Goal: Task Accomplishment & Management: Use online tool/utility

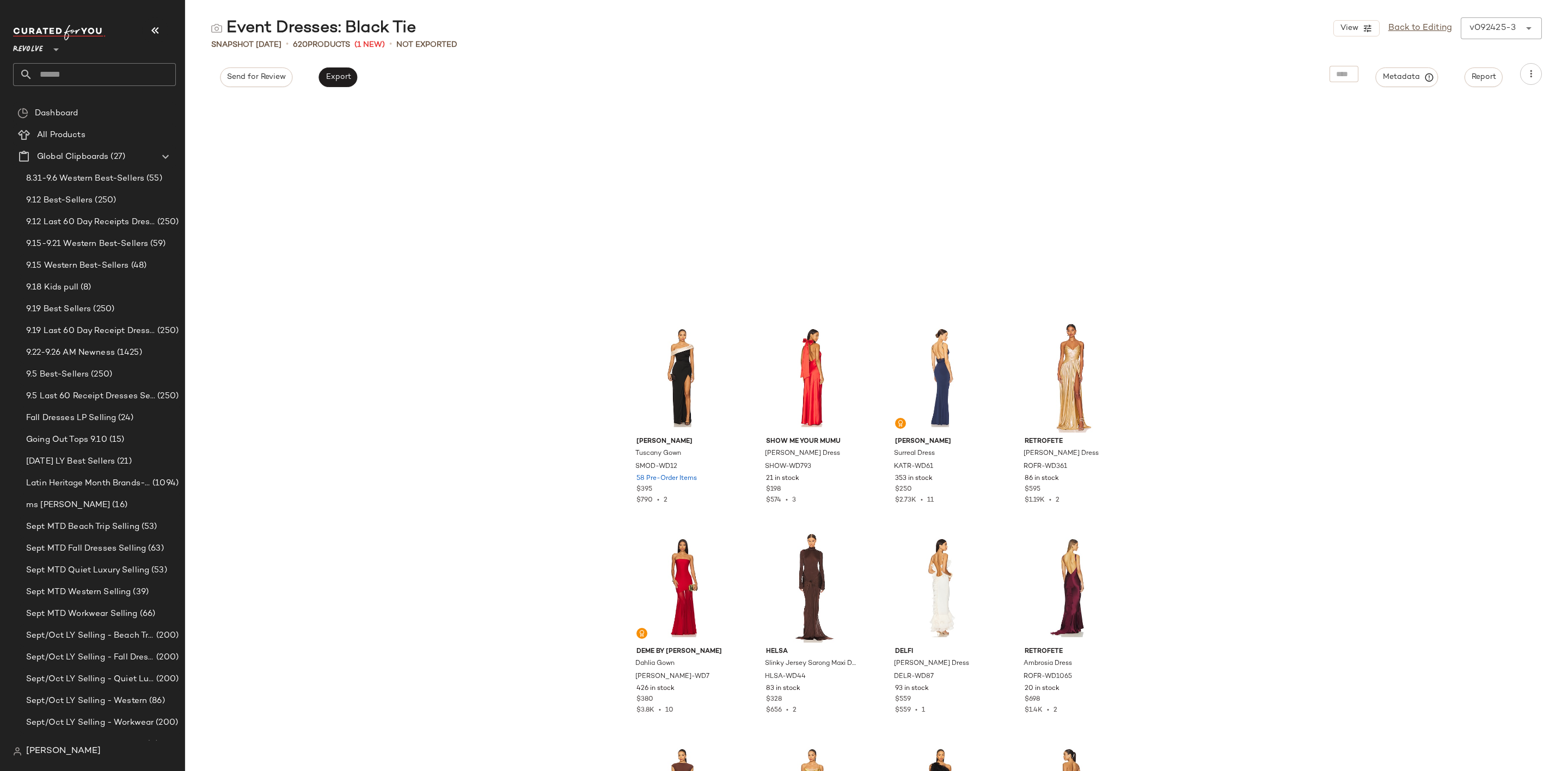
scroll to position [335, 0]
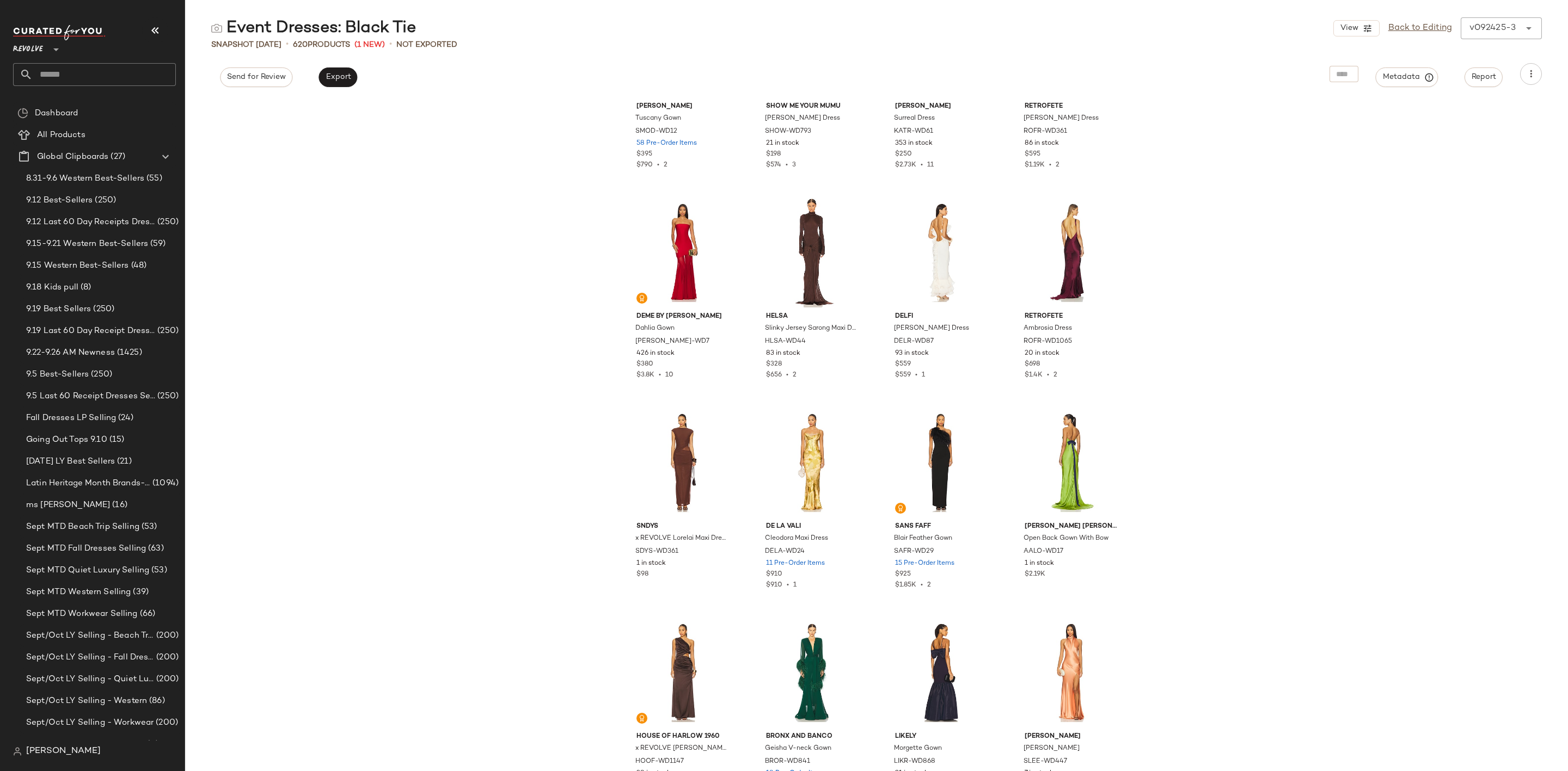
drag, startPoint x: 0, startPoint y: 0, endPoint x: 138, endPoint y: 71, distance: 155.2
click at [138, 71] on input "text" at bounding box center [104, 75] width 143 height 23
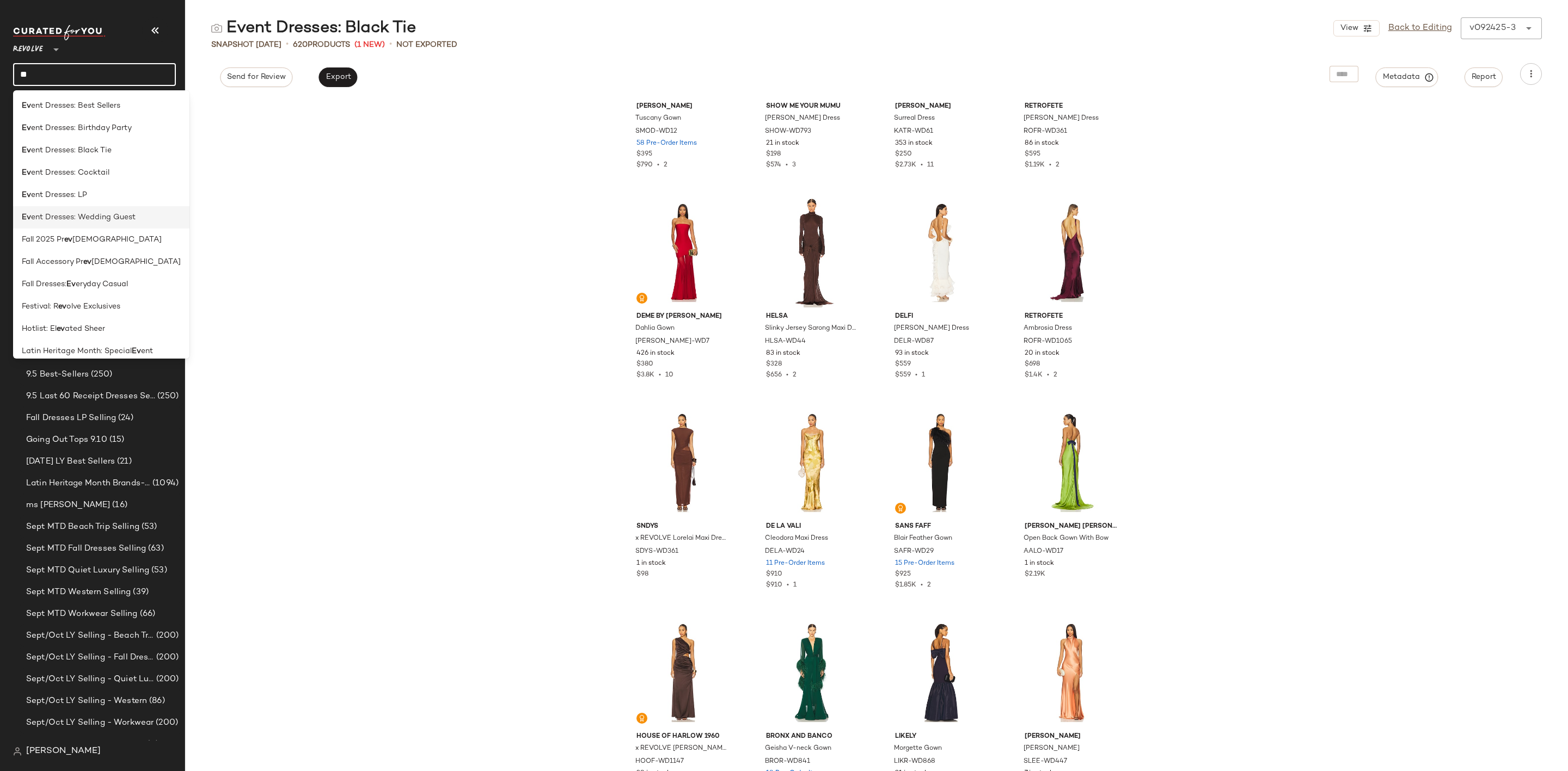
type input "**"
click at [131, 222] on span "ent Dresses: Wedding Guest" at bounding box center [83, 217] width 105 height 12
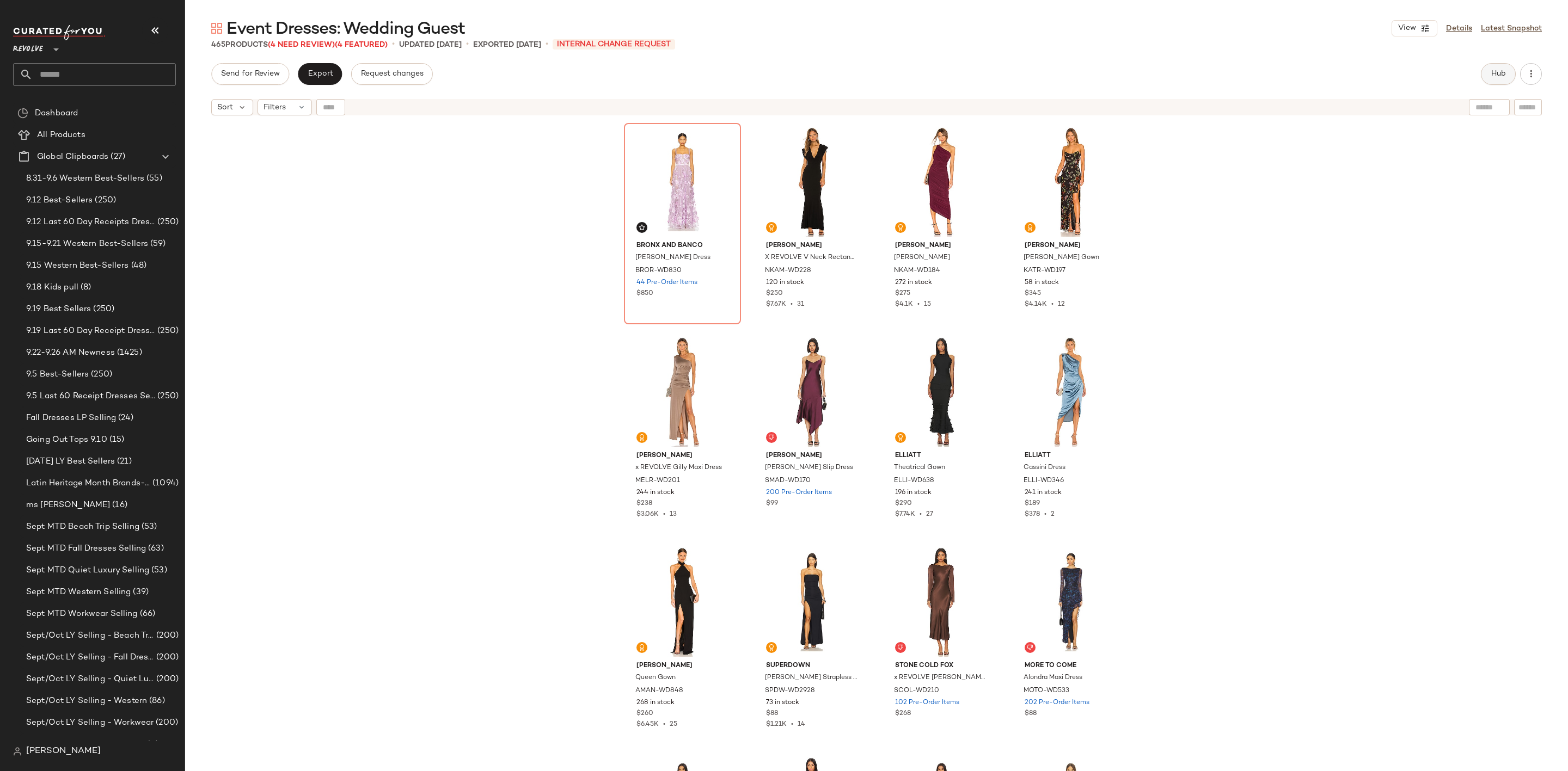
click at [1498, 71] on span "Hub" at bounding box center [1498, 74] width 15 height 9
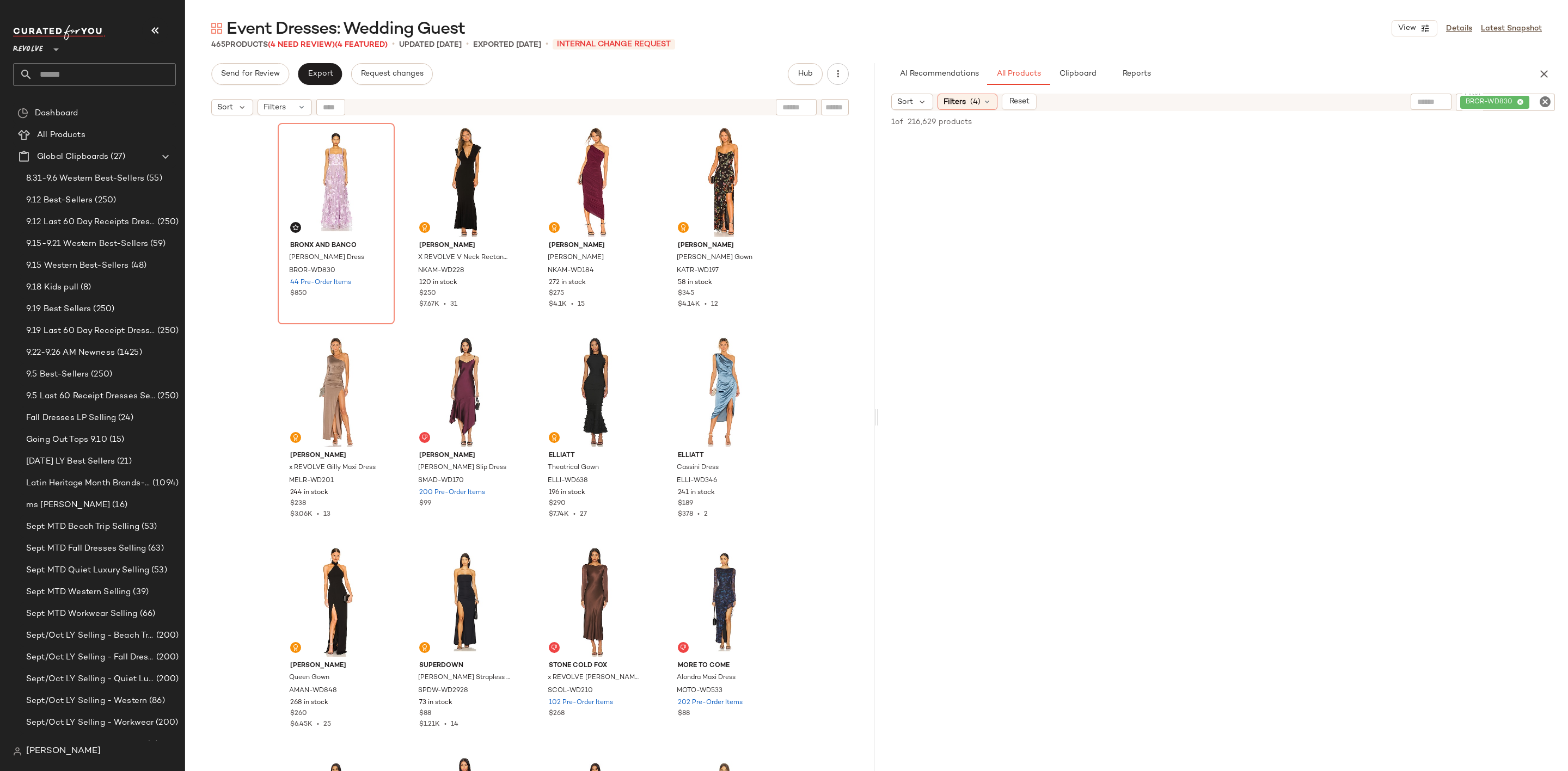
click at [1544, 100] on icon "Clear Filter" at bounding box center [1545, 102] width 13 height 13
paste input "**********"
type input "**********"
click at [1507, 134] on div "1 of 216,629 products • 0 selected Add to Top Add to Bottom Deselect All" at bounding box center [1223, 449] width 690 height 678
click at [965, 184] on div "#1 View" at bounding box center [963, 194] width 110 height 110
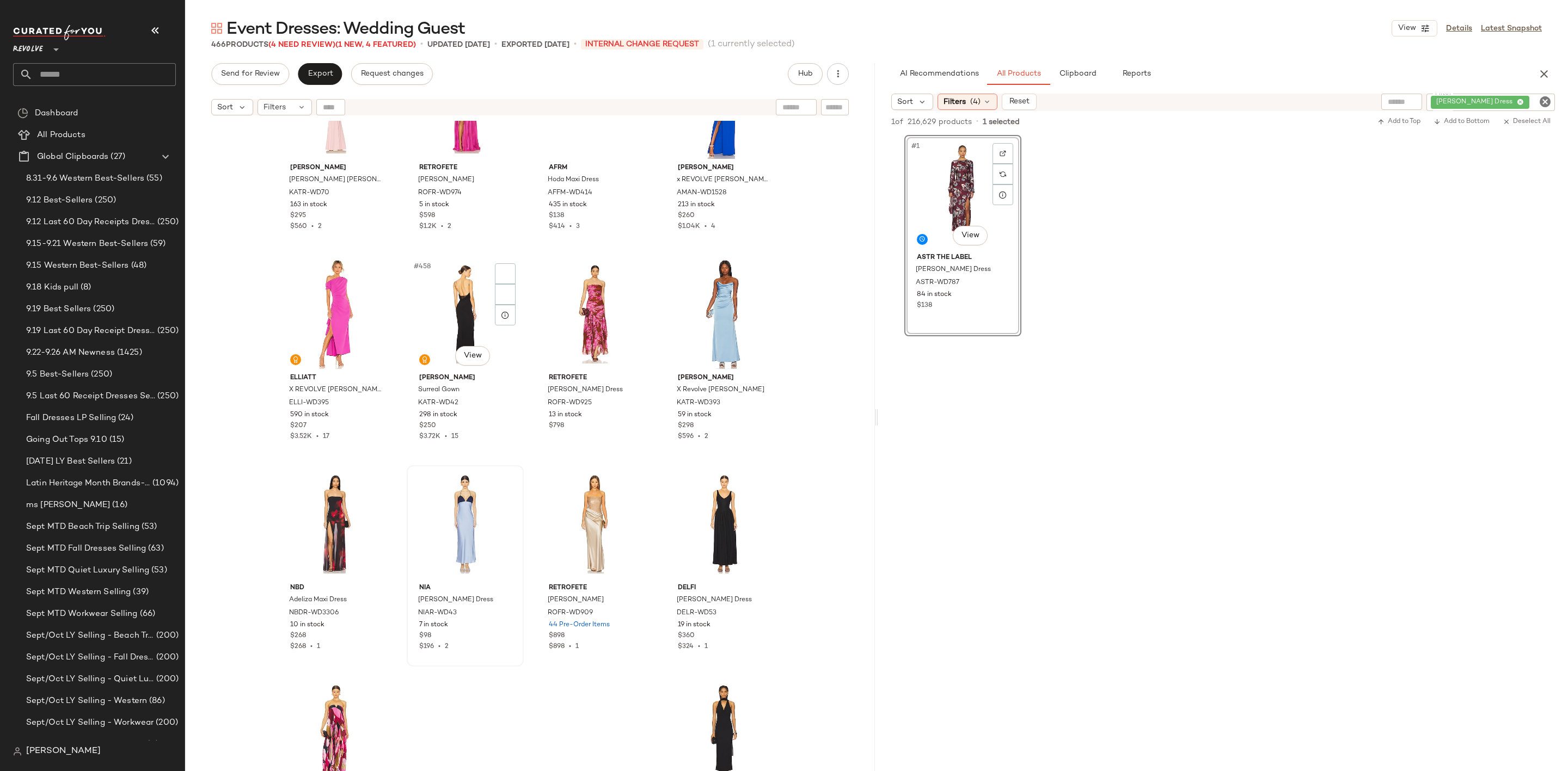
scroll to position [23661, 0]
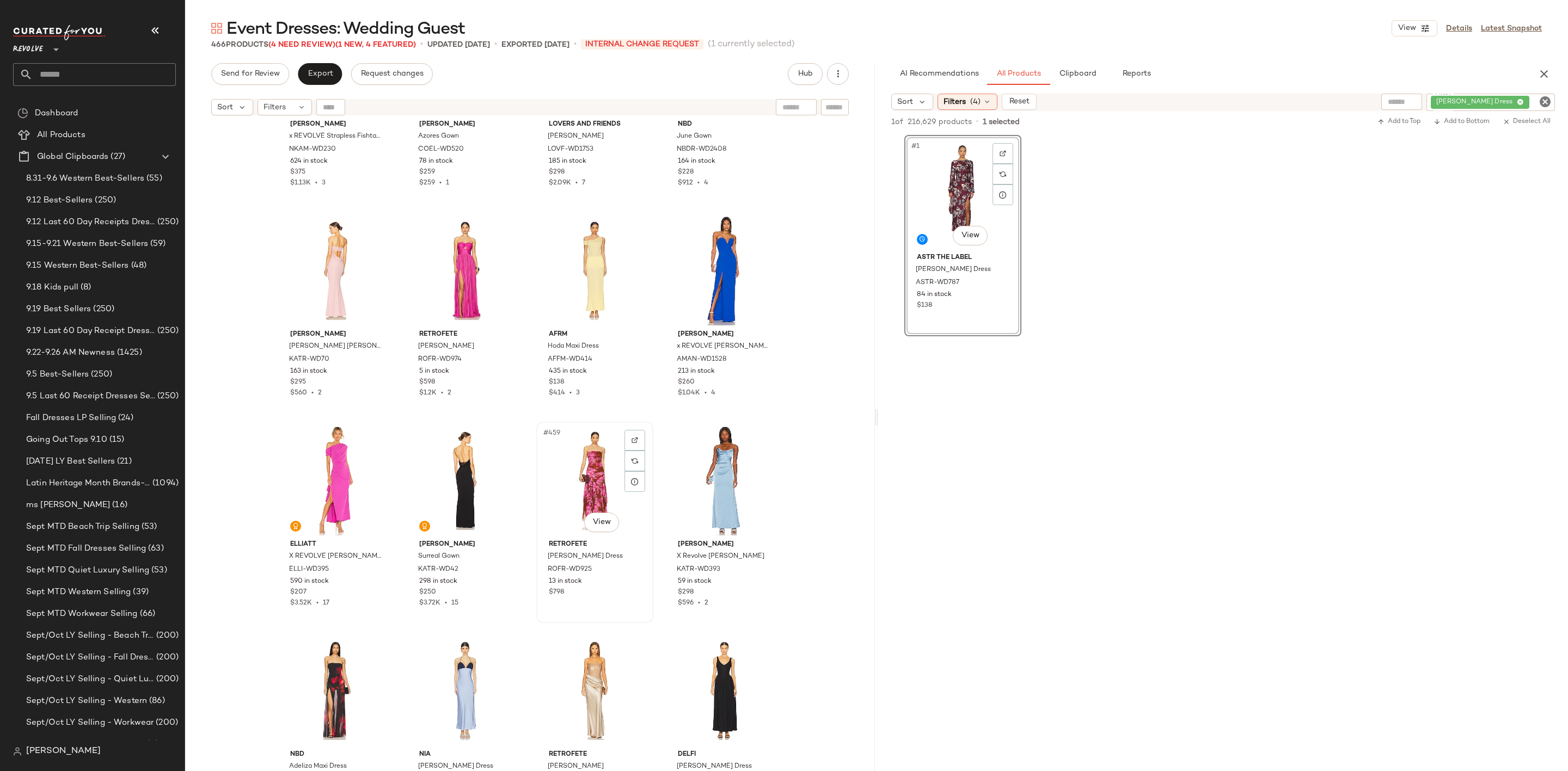
click at [582, 445] on div "#459 View" at bounding box center [595, 480] width 110 height 110
click at [327, 249] on div "#453 View" at bounding box center [336, 270] width 110 height 110
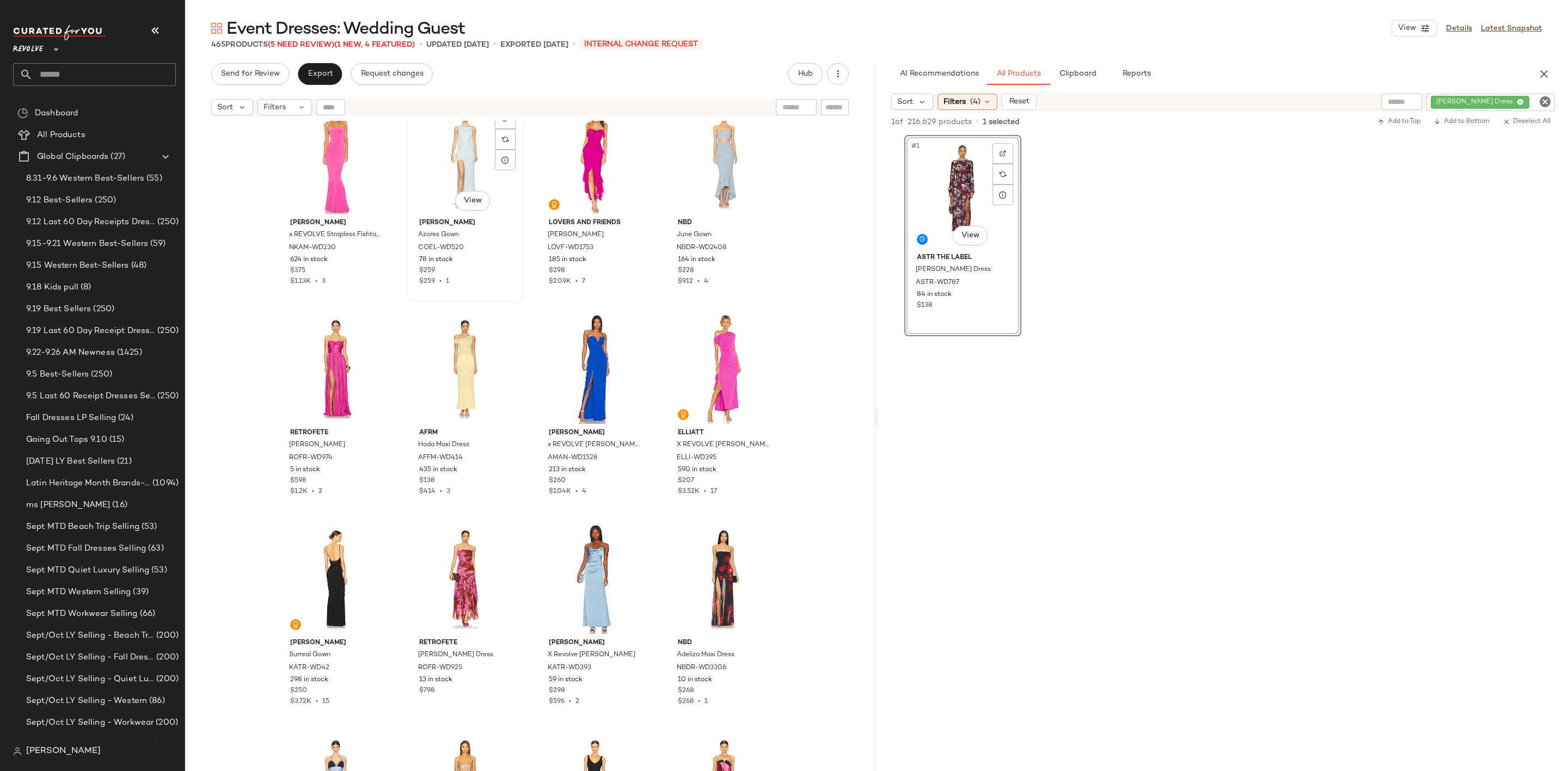
scroll to position [23334, 0]
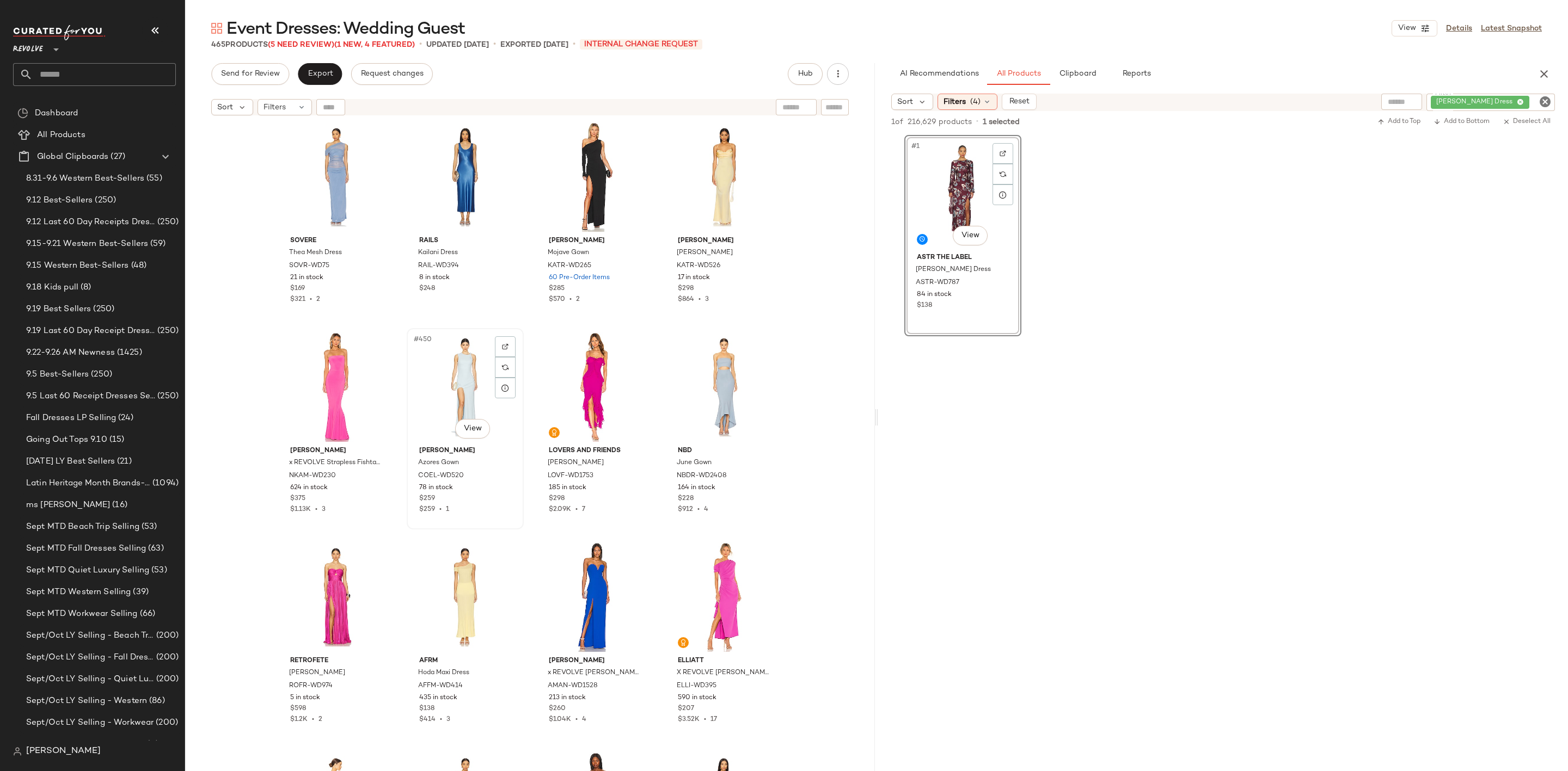
click at [461, 383] on div "#450 View" at bounding box center [465, 387] width 110 height 110
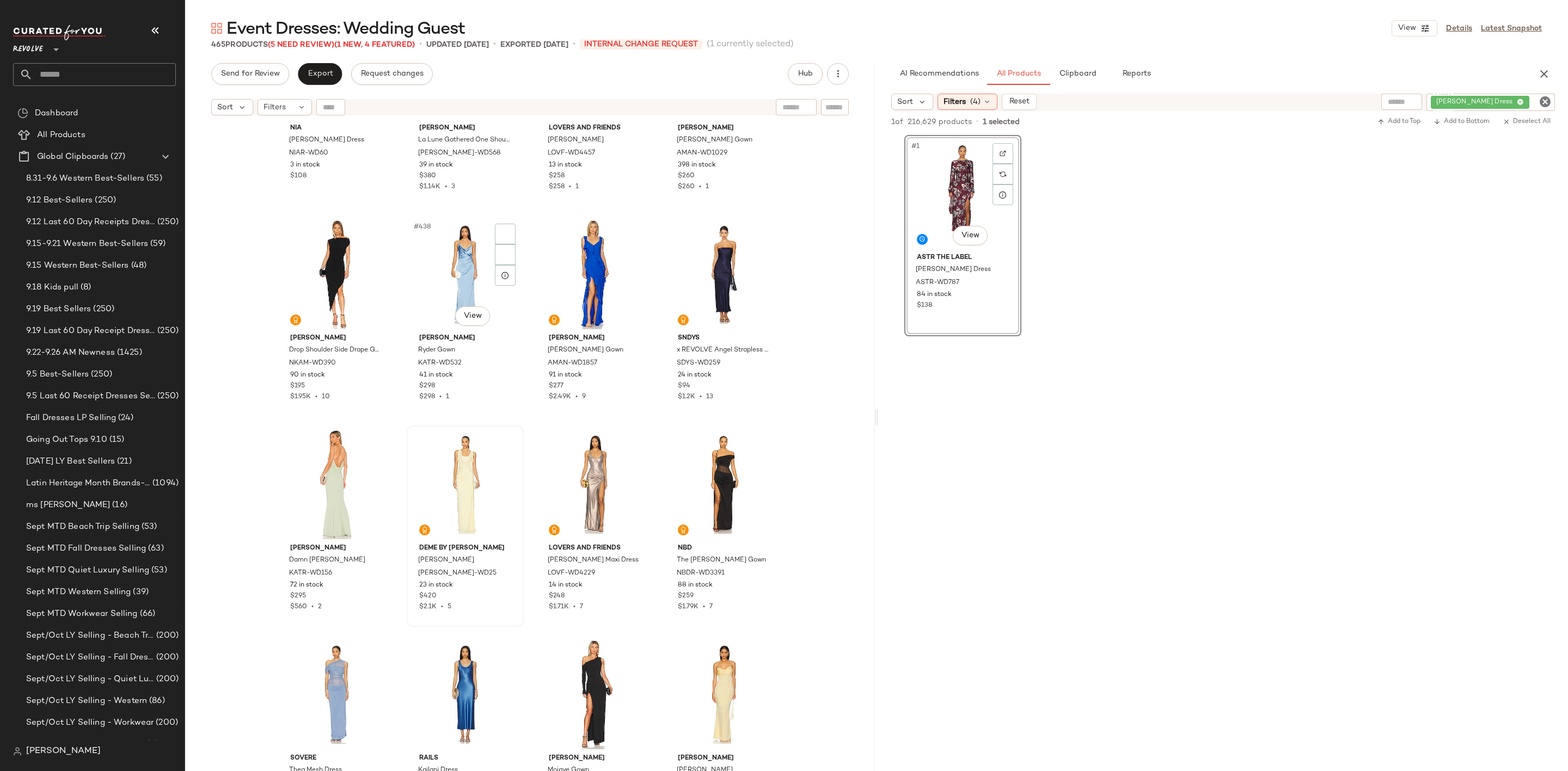
scroll to position [22681, 0]
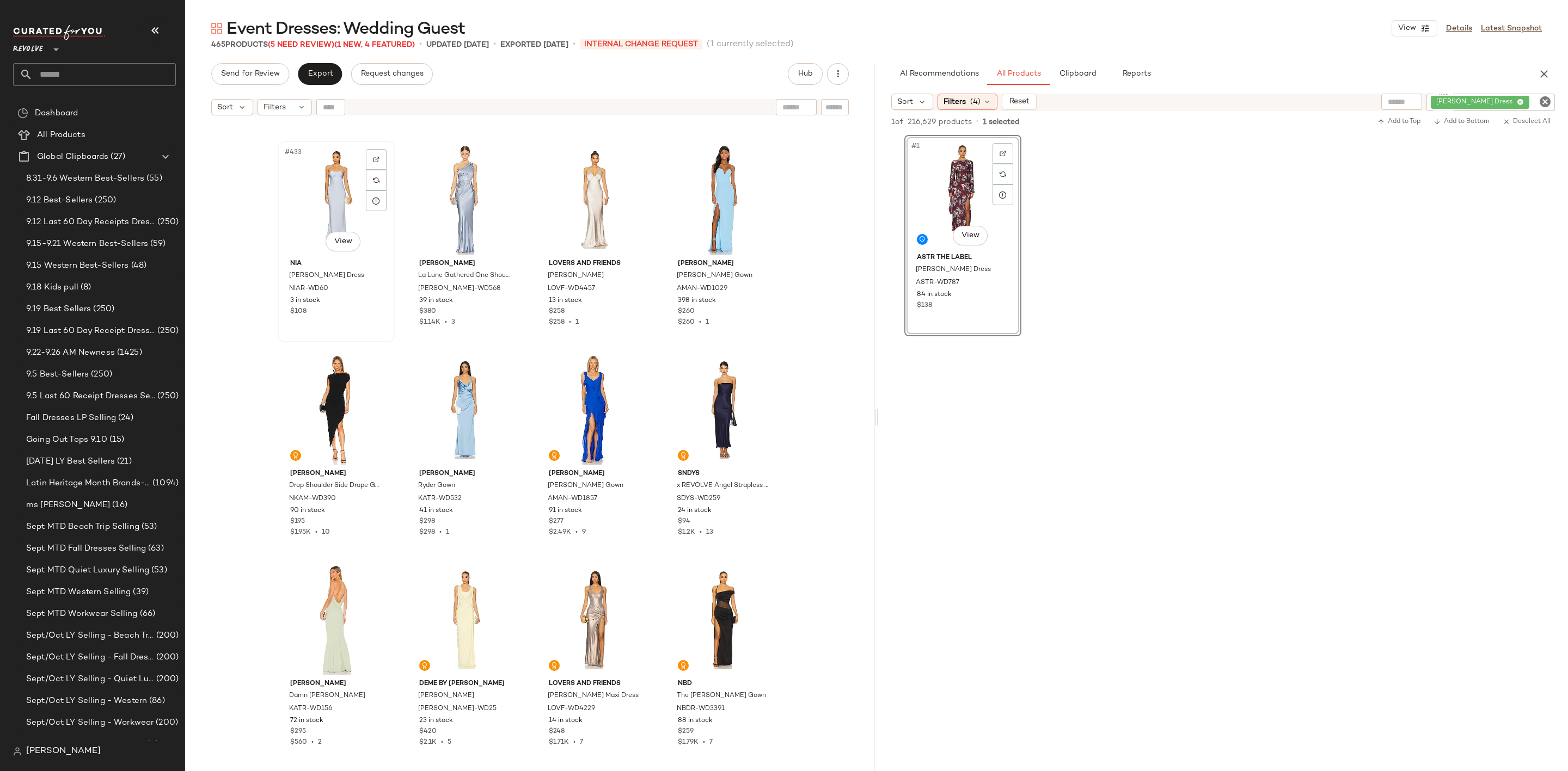
click at [340, 188] on div "#433 View" at bounding box center [336, 200] width 110 height 110
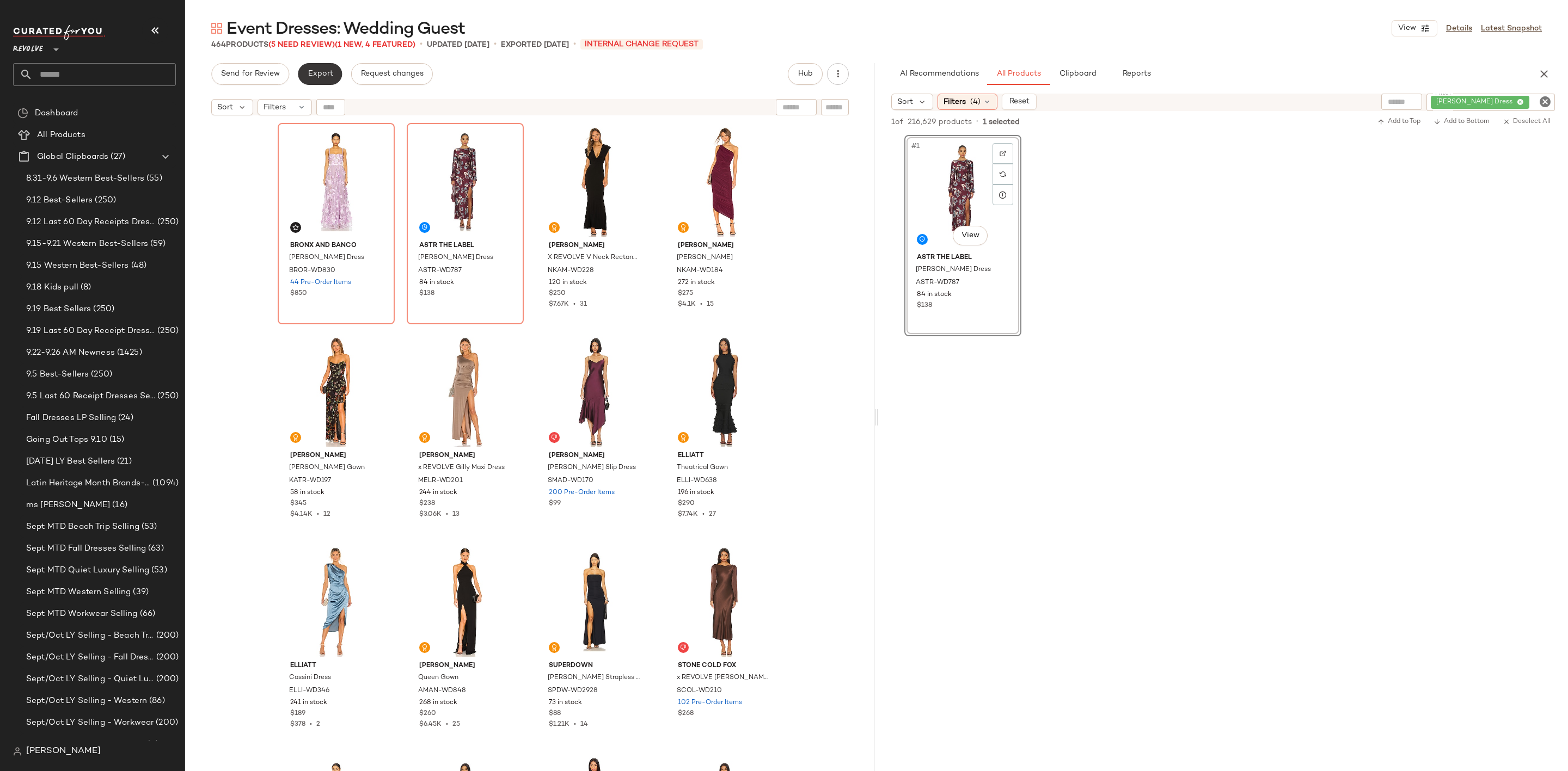
click at [323, 74] on span "Export" at bounding box center [320, 74] width 26 height 9
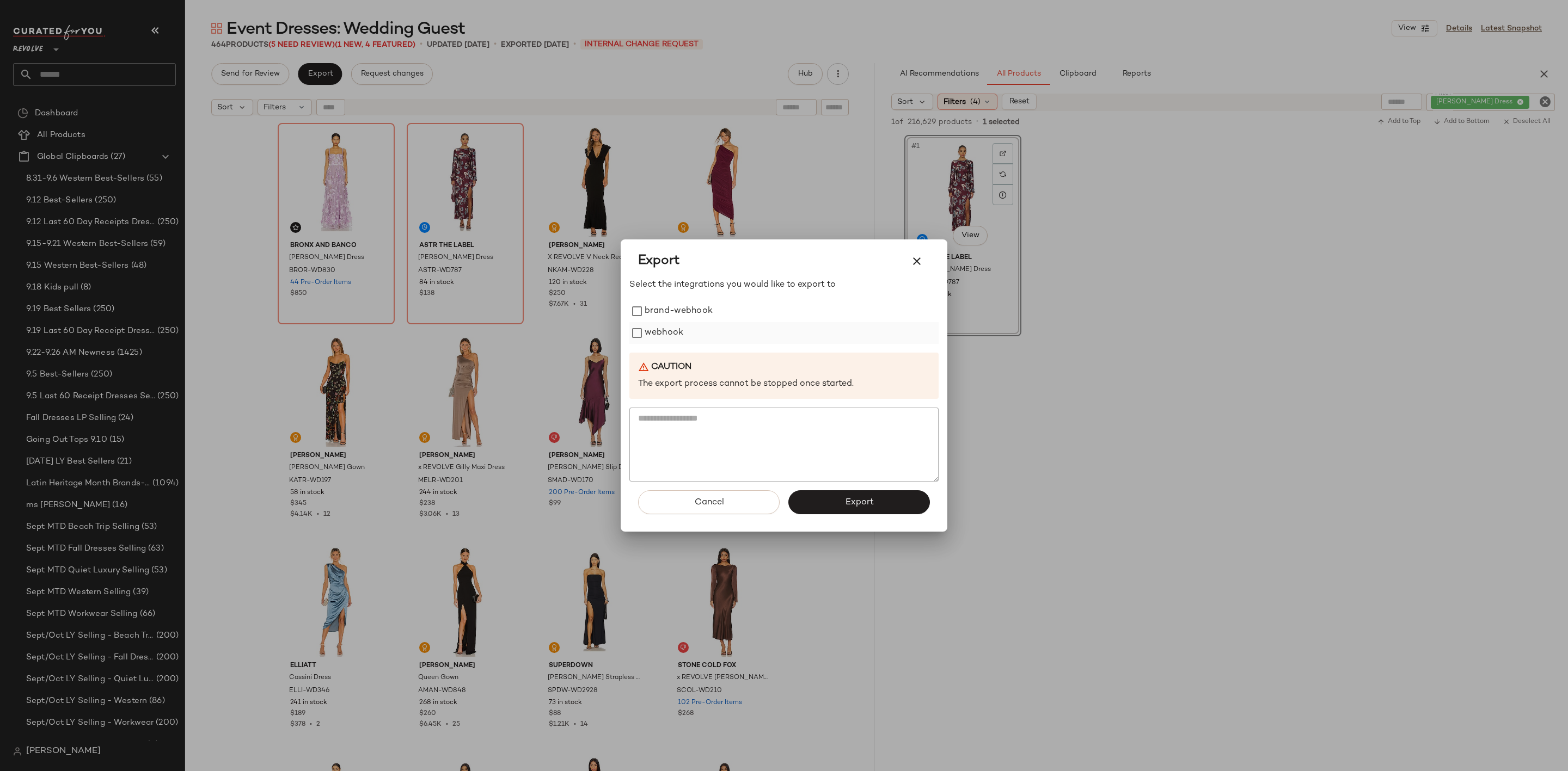
click at [670, 332] on label "webhook" at bounding box center [664, 333] width 39 height 22
click at [863, 495] on div "Select the integrations you would like to export to brand-webhook webhook Cauti…" at bounding box center [784, 405] width 309 height 254
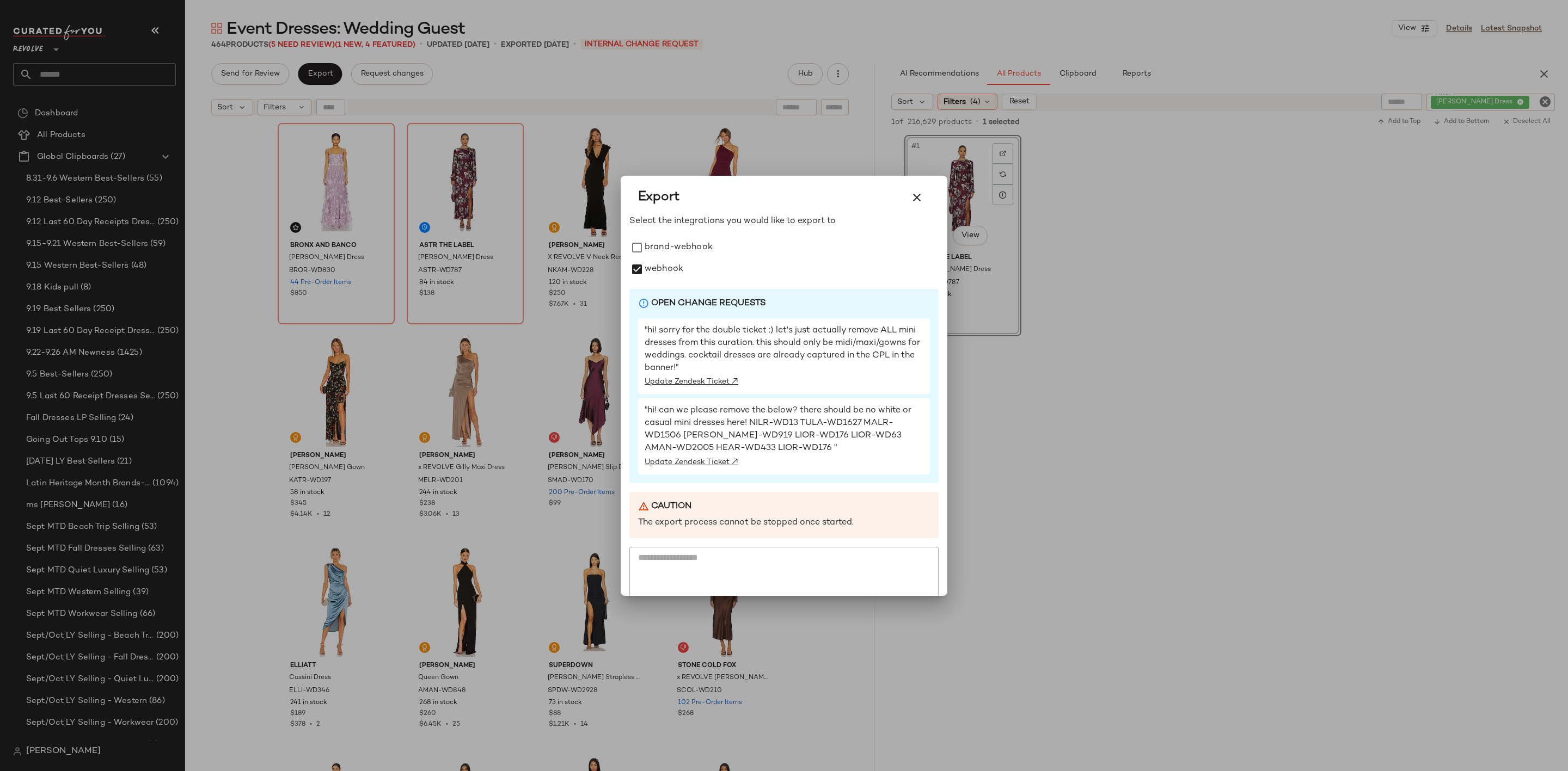
scroll to position [75, 0]
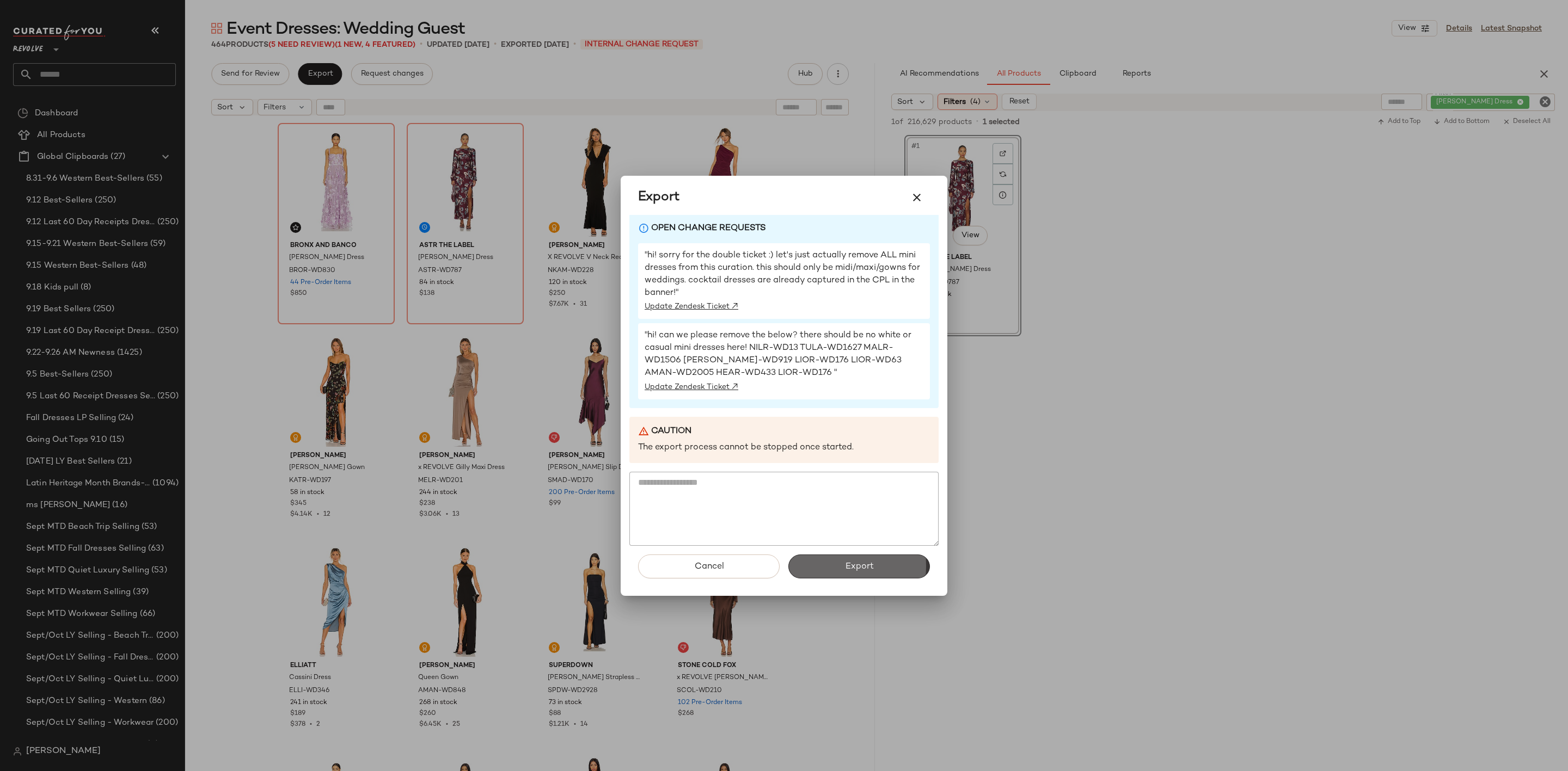
click at [844, 567] on span "Export" at bounding box center [858, 567] width 29 height 10
